Goal: Check status: Check status

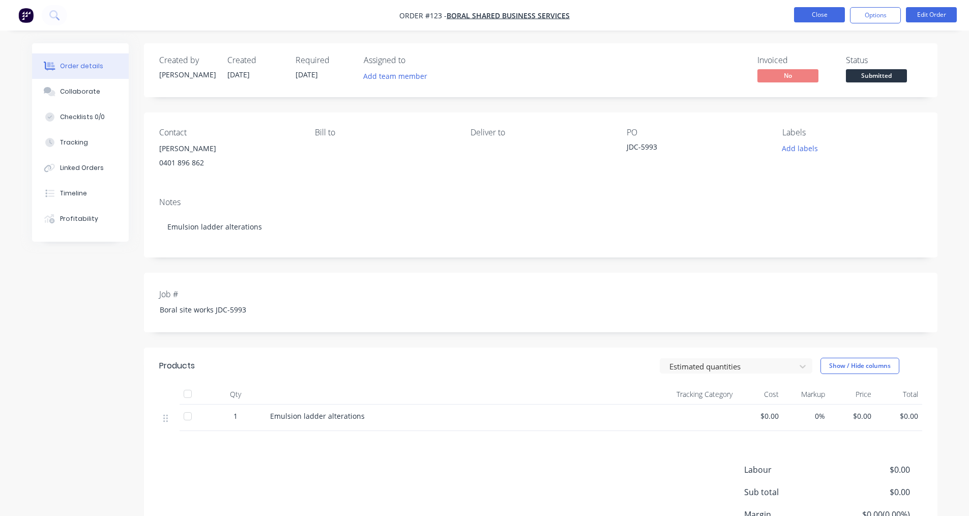
click at [815, 18] on button "Close" at bounding box center [819, 14] width 51 height 15
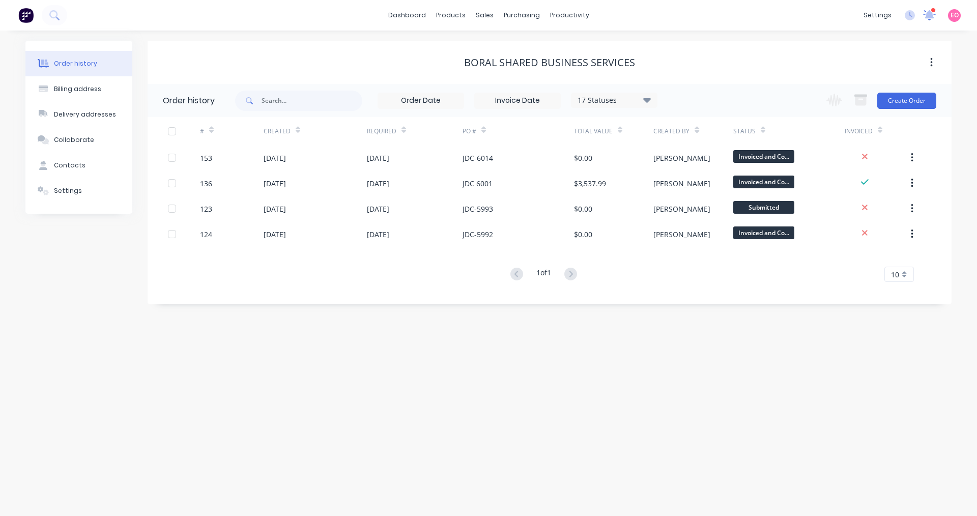
click at [933, 17] on icon at bounding box center [930, 13] width 10 height 9
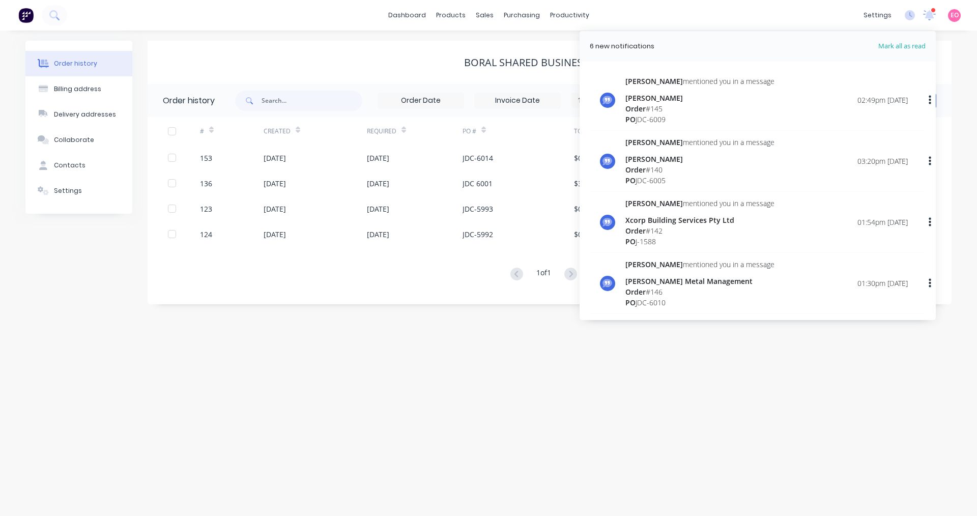
click at [934, 12] on div at bounding box center [933, 10] width 5 height 5
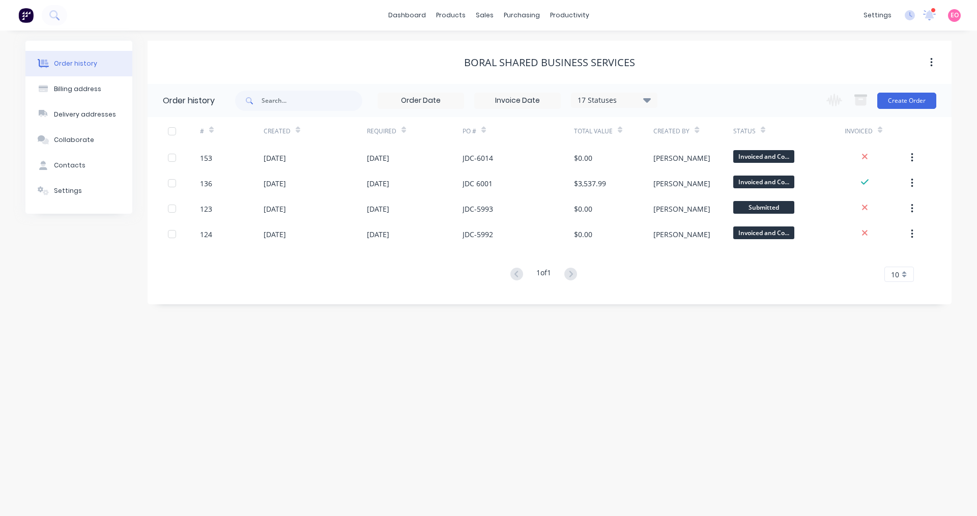
click at [930, 12] on span at bounding box center [929, 15] width 13 height 15
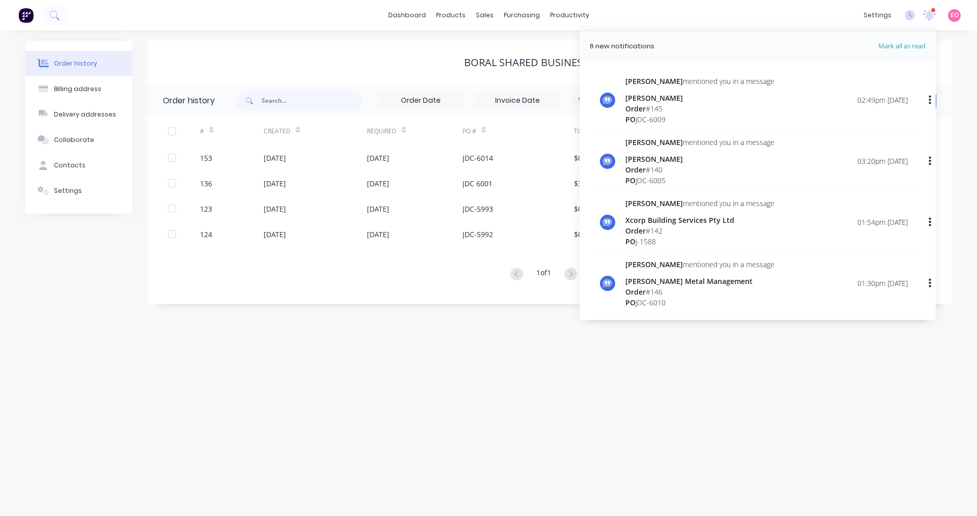
click at [416, 59] on div "Boral Shared Business Services" at bounding box center [550, 62] width 804 height 12
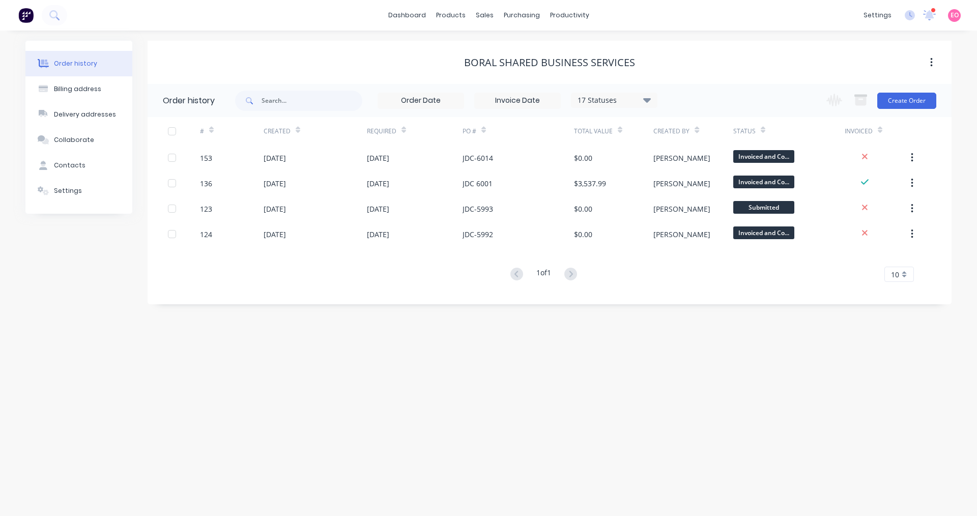
click at [930, 15] on icon at bounding box center [930, 14] width 10 height 10
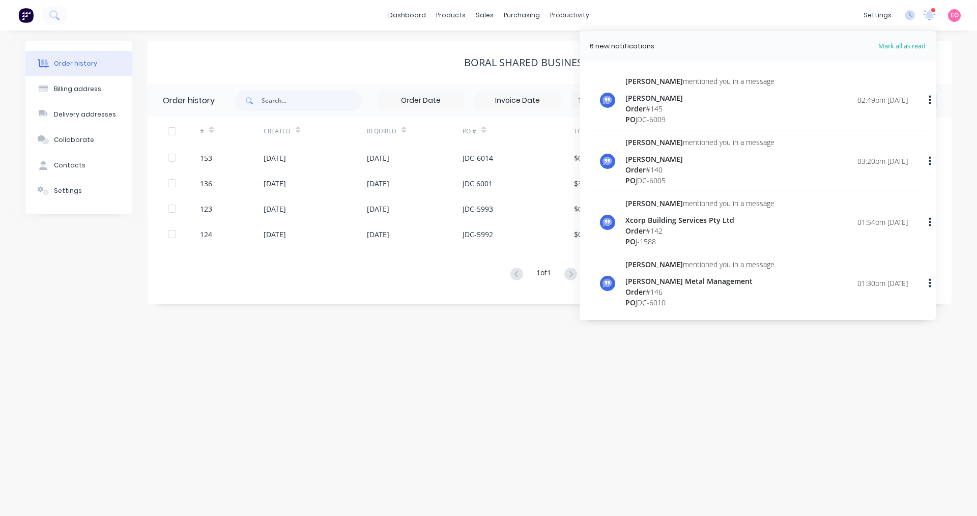
click at [816, 12] on div "dashboard products sales purchasing productivity dashboard products Product Cat…" at bounding box center [488, 15] width 977 height 31
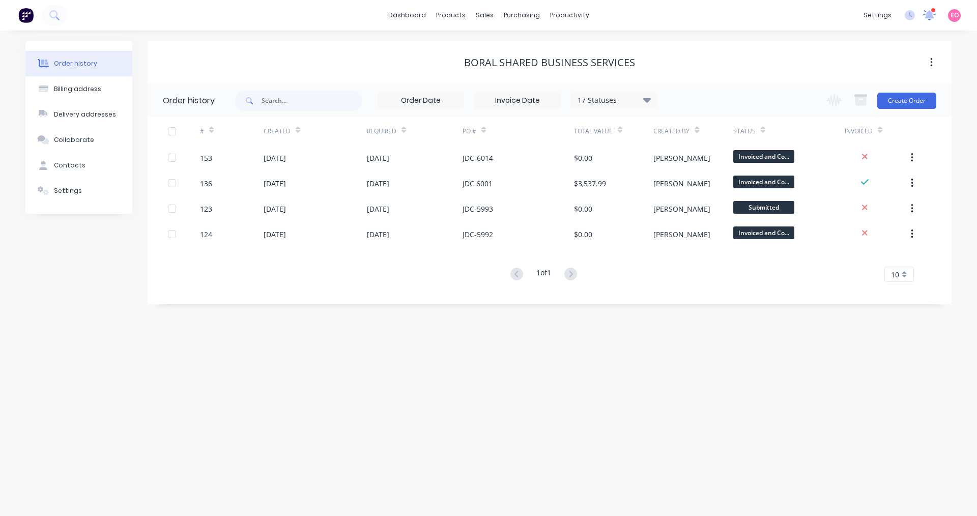
click at [933, 13] on icon at bounding box center [929, 15] width 13 height 11
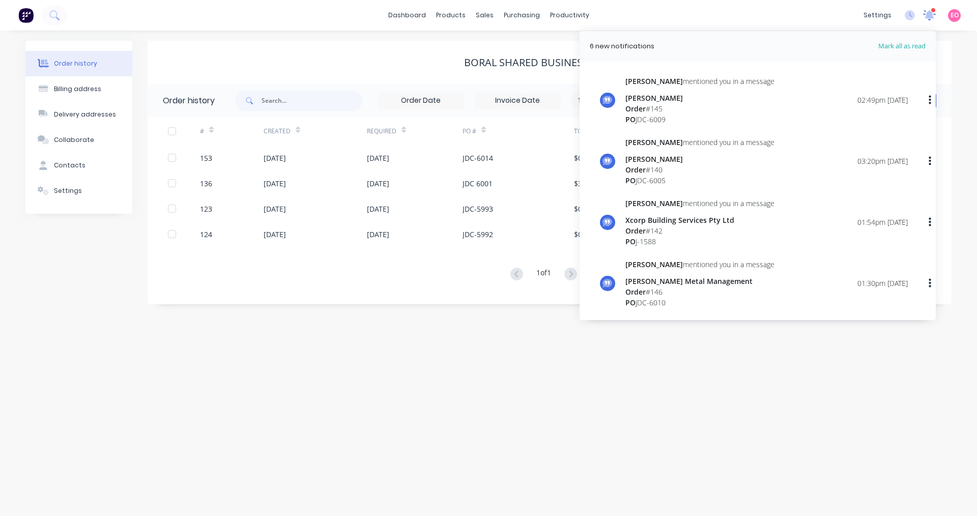
click at [931, 13] on icon at bounding box center [930, 13] width 10 height 9
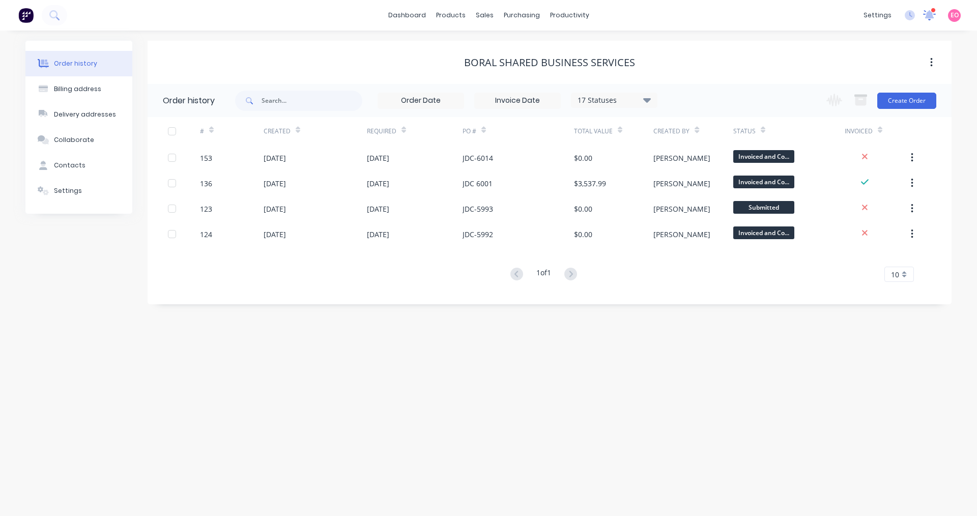
click at [928, 15] on icon at bounding box center [930, 14] width 10 height 9
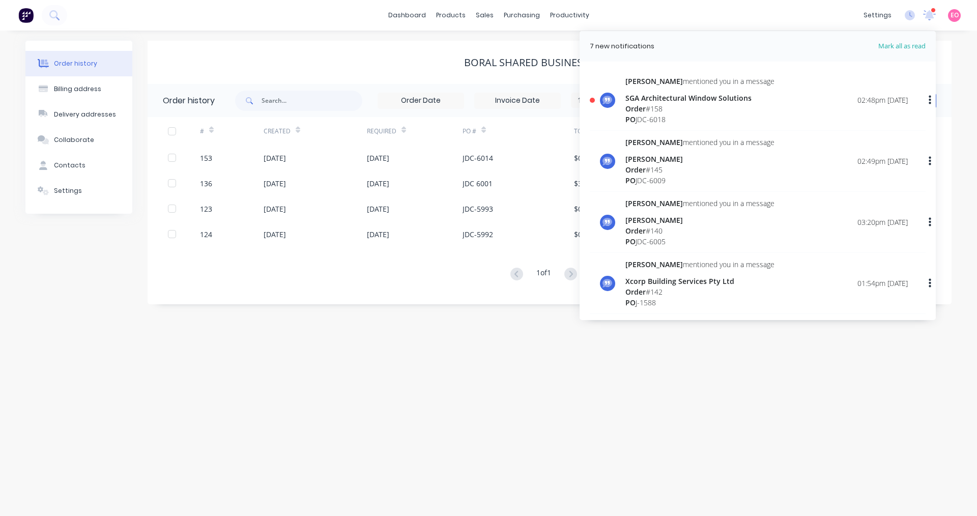
click at [714, 116] on div "PO JDC-6018" at bounding box center [699, 119] width 149 height 11
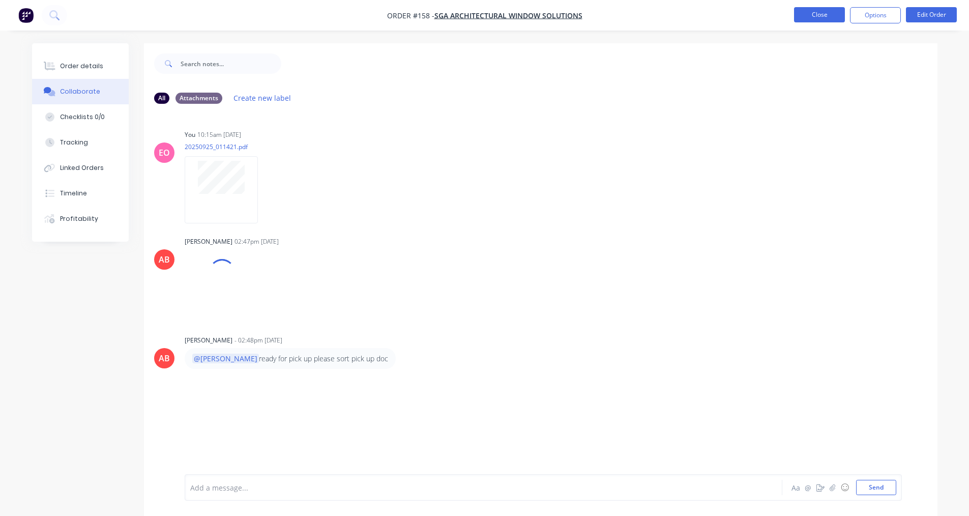
click at [809, 18] on button "Close" at bounding box center [819, 14] width 51 height 15
